Goal: Task Accomplishment & Management: Manage account settings

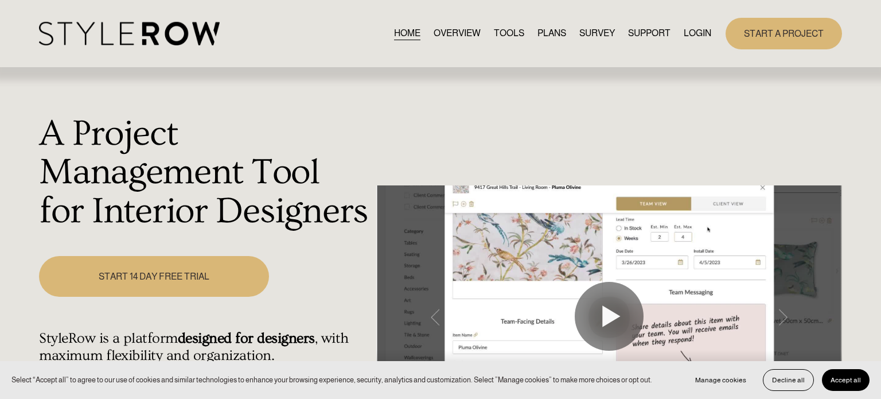
click at [852, 384] on button "Accept all" at bounding box center [846, 380] width 48 height 22
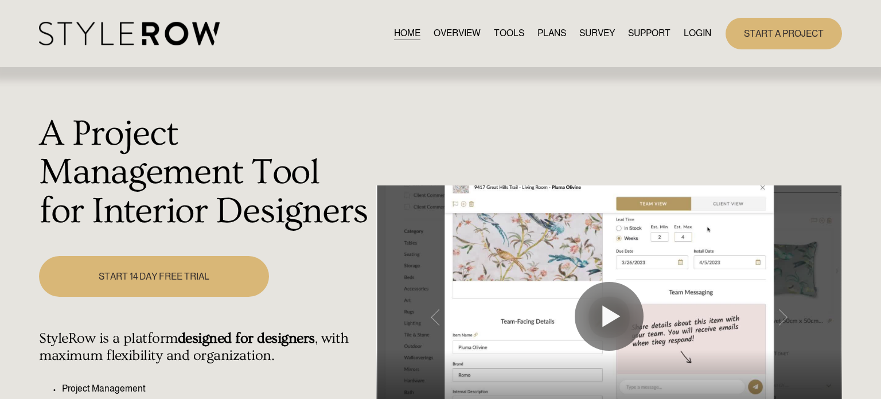
click at [695, 34] on link "LOGIN" at bounding box center [698, 33] width 28 height 15
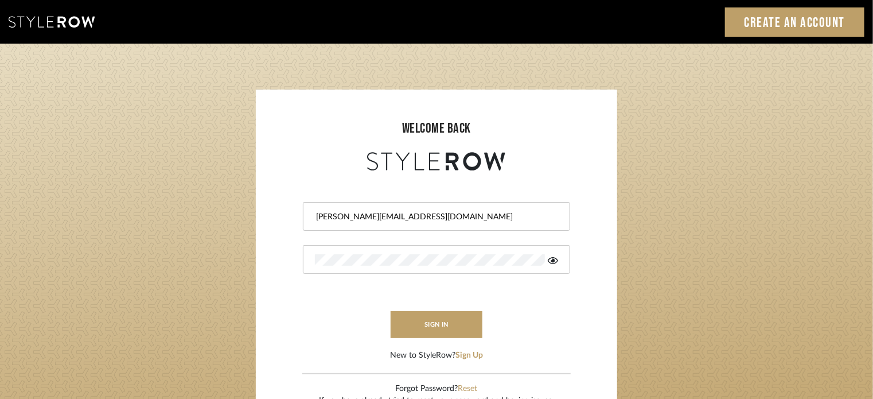
drag, startPoint x: 481, startPoint y: 212, endPoint x: 283, endPoint y: 236, distance: 199.4
click at [283, 236] on form "[PERSON_NAME][EMAIL_ADDRESS][DOMAIN_NAME] sign in New to StyleRow? Sign Up" at bounding box center [436, 267] width 339 height 188
type input "t"
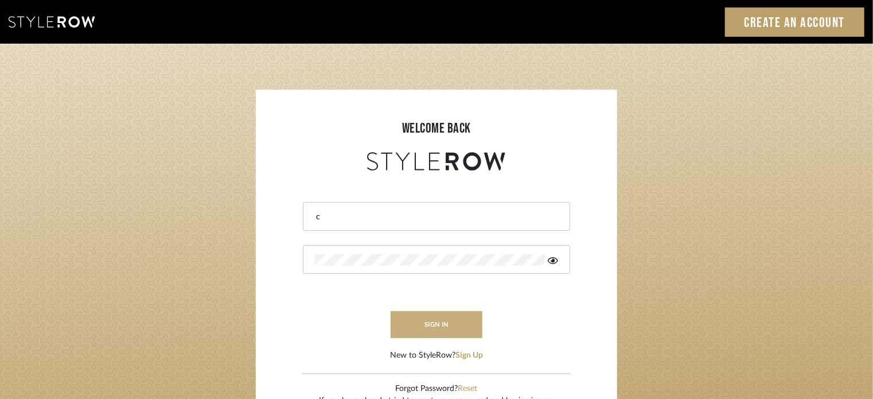
type input "[EMAIL_ADDRESS][DOMAIN_NAME]"
click at [553, 257] on icon at bounding box center [553, 260] width 10 height 9
click at [310, 261] on div at bounding box center [436, 259] width 267 height 29
drag, startPoint x: 418, startPoint y: 268, endPoint x: 262, endPoint y: 261, distance: 156.2
click at [262, 261] on sr-login "welcome back [EMAIL_ADDRESS][DOMAIN_NAME] sign in New to StyleRow? Sign Up Forg…" at bounding box center [436, 260] width 361 height 341
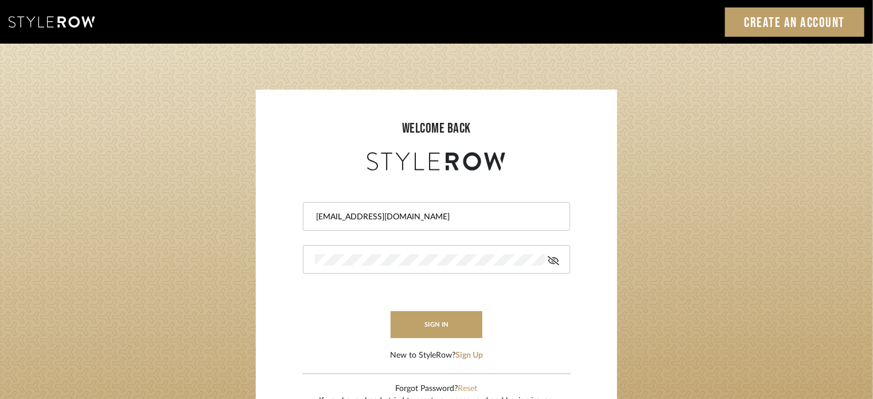
drag, startPoint x: 382, startPoint y: 247, endPoint x: 379, endPoint y: 252, distance: 5.9
click at [382, 247] on div at bounding box center [436, 259] width 267 height 29
click at [289, 255] on form "[EMAIL_ADDRESS][DOMAIN_NAME] sign in New to StyleRow? Sign Up" at bounding box center [436, 267] width 339 height 188
